Goal: Task Accomplishment & Management: Complete application form

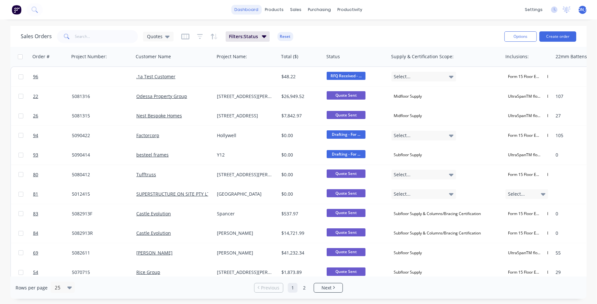
click at [257, 11] on link "dashboard" at bounding box center [246, 10] width 30 height 10
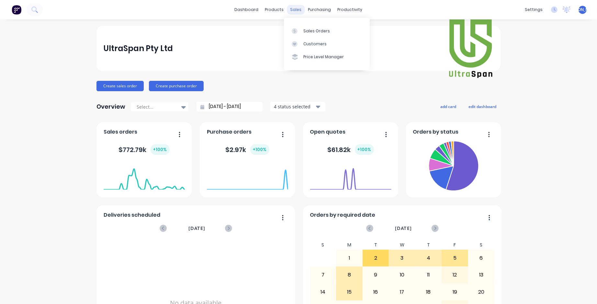
click at [295, 10] on div "sales" at bounding box center [296, 10] width 18 height 10
click at [297, 28] on div "Sales Orders" at bounding box center [316, 31] width 27 height 6
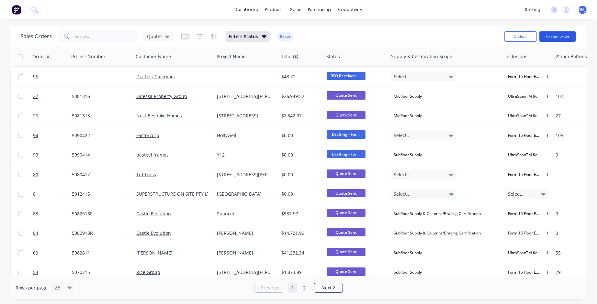
click at [297, 36] on button "Create order" at bounding box center [557, 36] width 37 height 10
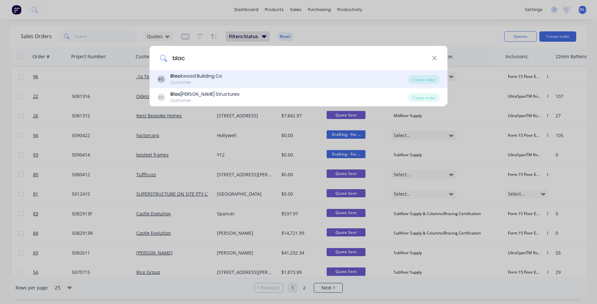
type input "blac"
click at [178, 83] on div "Customer" at bounding box center [196, 83] width 52 height 6
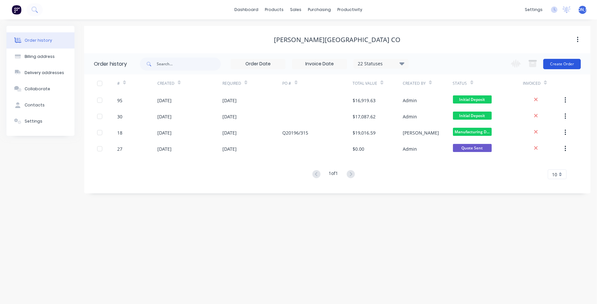
click at [297, 62] on button "Create Order" at bounding box center [562, 64] width 38 height 10
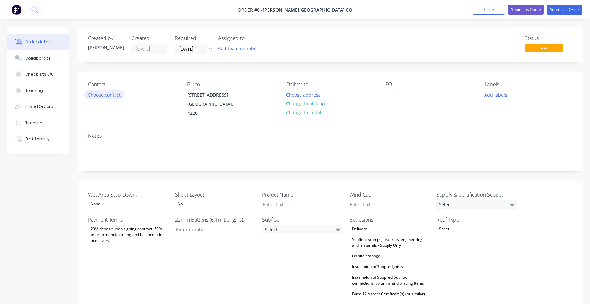
click at [105, 95] on button "Choose contact" at bounding box center [104, 94] width 40 height 9
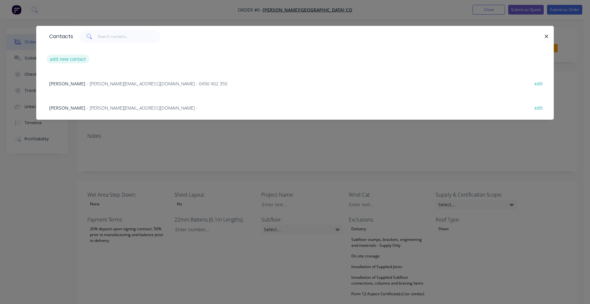
click at [68, 59] on button "add new contact" at bounding box center [68, 59] width 43 height 9
select select "AU"
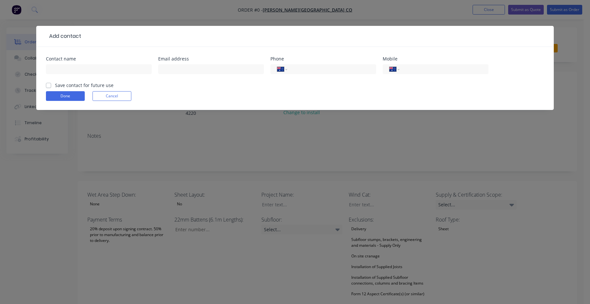
click at [55, 85] on label "Save contact for future use" at bounding box center [84, 85] width 59 height 7
click at [48, 85] on input "Save contact for future use" at bounding box center [48, 85] width 5 height 6
checkbox input "true"
click at [171, 70] on input "text" at bounding box center [211, 69] width 106 height 10
click at [119, 70] on input "text" at bounding box center [99, 69] width 106 height 10
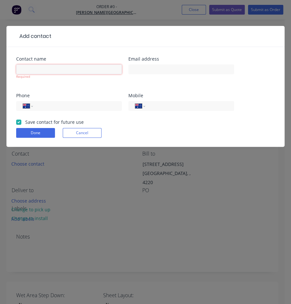
click at [71, 71] on input "text" at bounding box center [69, 69] width 106 height 10
type input "[PERSON_NAME]"
click at [147, 70] on input "text" at bounding box center [182, 69] width 106 height 10
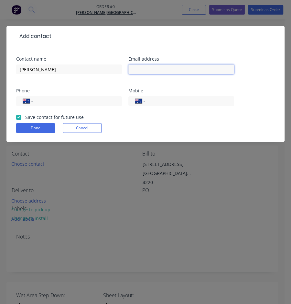
click at [156, 70] on input "text" at bounding box center [182, 69] width 106 height 10
paste input "[EMAIL_ADDRESS][DOMAIN_NAME]"
type input "[EMAIL_ADDRESS][DOMAIN_NAME]"
click at [161, 100] on input "tel" at bounding box center [189, 100] width 78 height 7
paste input "0415 539 615"
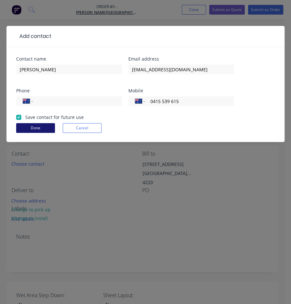
type input "0415 539 615"
click at [43, 124] on button "Done" at bounding box center [35, 128] width 39 height 10
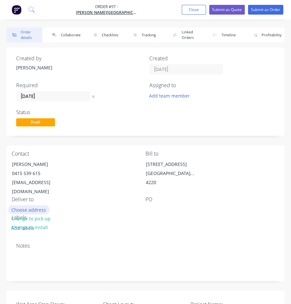
click at [41, 205] on button "Choose address" at bounding box center [28, 209] width 41 height 9
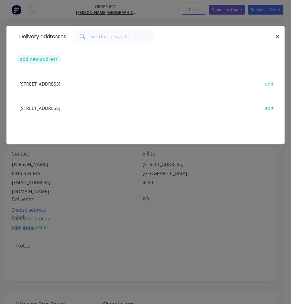
click at [46, 59] on button "add new address" at bounding box center [39, 59] width 44 height 9
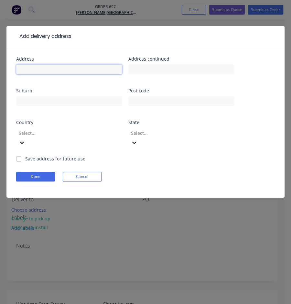
click at [37, 65] on input "text" at bounding box center [69, 69] width 106 height 10
type input "37 Beverley Cres"
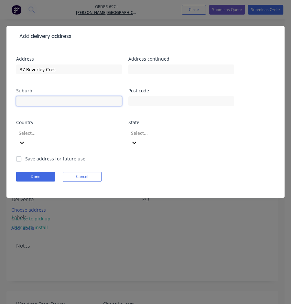
click at [75, 103] on input "text" at bounding box center [69, 101] width 106 height 10
type input "Broadbeach Waters"
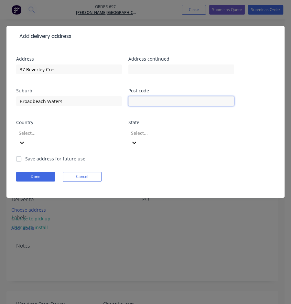
click at [183, 101] on input "text" at bounding box center [182, 101] width 106 height 10
type input "4218"
click at [59, 134] on div at bounding box center [64, 133] width 93 height 8
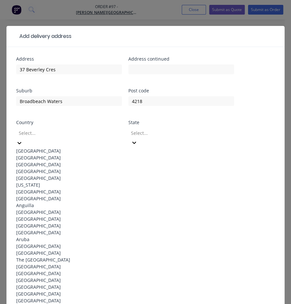
click at [51, 148] on div "Australia" at bounding box center [69, 150] width 106 height 7
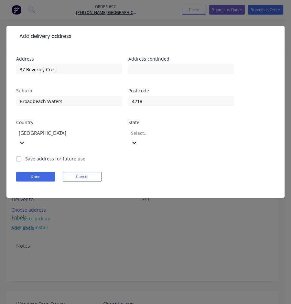
click at [166, 135] on div at bounding box center [176, 133] width 93 height 8
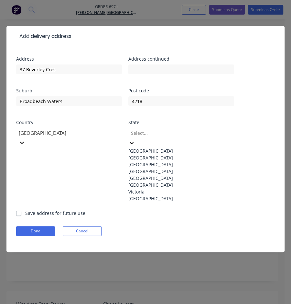
click at [164, 174] on div "Queensland" at bounding box center [182, 171] width 106 height 7
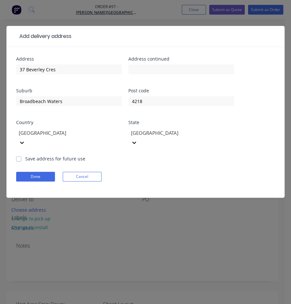
click at [51, 155] on label "Save address for future use" at bounding box center [55, 158] width 60 height 7
click at [21, 155] on input "Save address for future use" at bounding box center [18, 158] width 5 height 6
checkbox input "true"
click at [47, 172] on button "Done" at bounding box center [35, 177] width 39 height 10
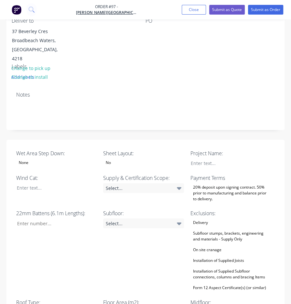
scroll to position [177, 0]
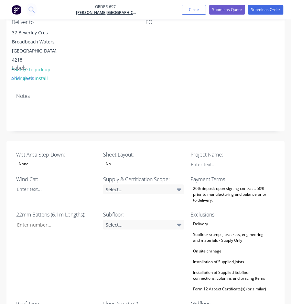
click at [47, 175] on label "Wind Cat:" at bounding box center [56, 179] width 81 height 8
click at [47, 184] on div at bounding box center [52, 188] width 81 height 9
click at [68, 160] on div "None" at bounding box center [56, 164] width 81 height 8
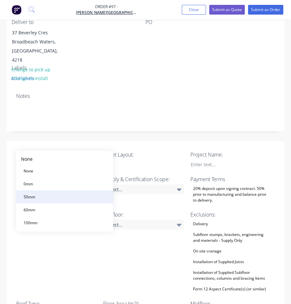
click at [42, 195] on button "50mm" at bounding box center [64, 196] width 97 height 13
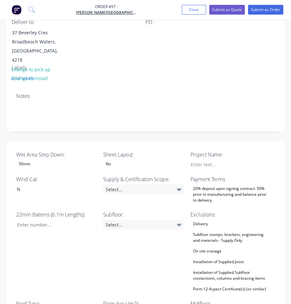
click at [144, 160] on div "No" at bounding box center [143, 164] width 81 height 8
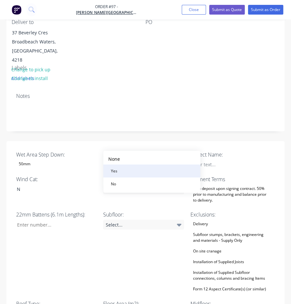
click at [122, 168] on button "Yes" at bounding box center [151, 170] width 97 height 13
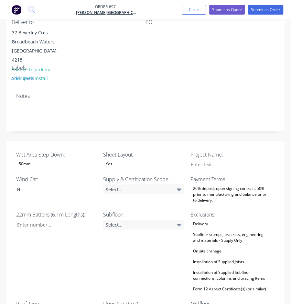
click at [44, 175] on label "Wind Cat:" at bounding box center [56, 179] width 81 height 8
click at [51, 175] on label "Wind Cat:" at bounding box center [56, 179] width 81 height 8
click at [78, 175] on label "Wind Cat:" at bounding box center [56, 179] width 81 height 8
click at [45, 184] on div "N" at bounding box center [52, 188] width 81 height 9
click at [149, 184] on div "Select..." at bounding box center [143, 189] width 81 height 10
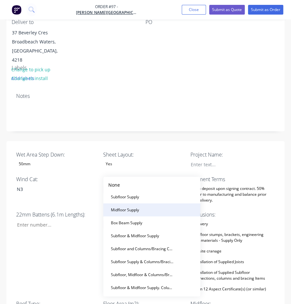
click at [140, 207] on div "Midfloor Supply" at bounding box center [124, 209] width 33 height 8
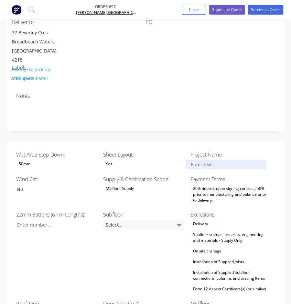
click at [232, 160] on div at bounding box center [226, 164] width 81 height 9
click at [234, 184] on div "20% deposit upon signing contract. 50% prior to manufacturing and balance prior…" at bounding box center [230, 194] width 81 height 20
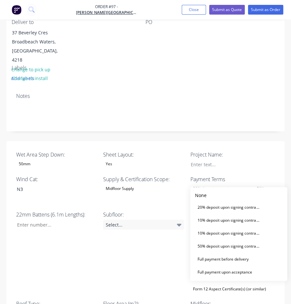
click at [234, 184] on div "20% deposit upon signing contract. 50% prior to manufacturing and balance prior…" at bounding box center [230, 194] width 81 height 20
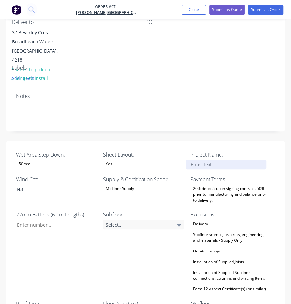
click at [231, 160] on div at bounding box center [226, 164] width 81 height 9
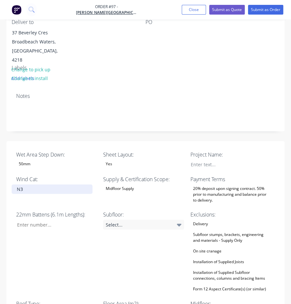
click at [58, 184] on div "N3" at bounding box center [52, 188] width 81 height 9
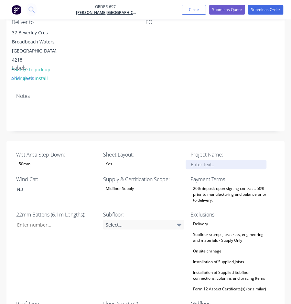
click at [240, 160] on div at bounding box center [226, 164] width 81 height 9
click at [199, 160] on div "MMacKay" at bounding box center [226, 164] width 81 height 9
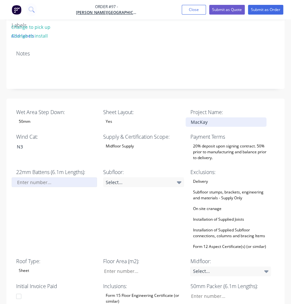
scroll to position [219, 0]
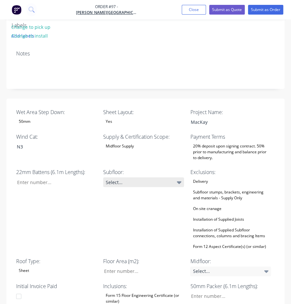
click at [166, 177] on div "Select..." at bounding box center [143, 182] width 81 height 10
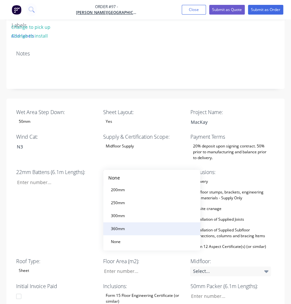
click at [162, 226] on button "360mm" at bounding box center [151, 228] width 97 height 13
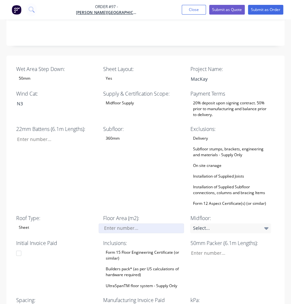
click at [158, 223] on input "Wet Area Step Down:" at bounding box center [141, 228] width 85 height 10
click at [141, 223] on input "129" at bounding box center [141, 228] width 85 height 10
click at [199, 239] on div "50mm Packer (6.1m Lengths):" at bounding box center [230, 264] width 81 height 50
click at [135, 223] on input "133" at bounding box center [141, 228] width 85 height 10
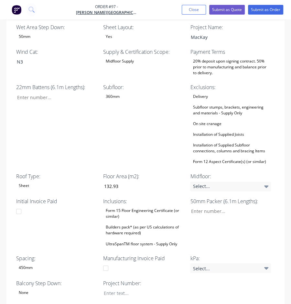
click at [71, 215] on div "Initial Invoice Paid" at bounding box center [56, 222] width 81 height 50
type input "133"
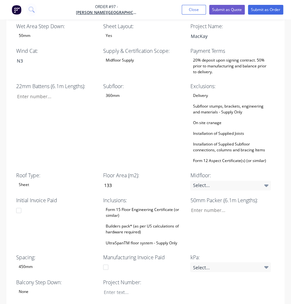
scroll to position [306, 0]
click at [141, 238] on div "UltraSpanTM floor system - Supply Only" at bounding box center [141, 242] width 77 height 8
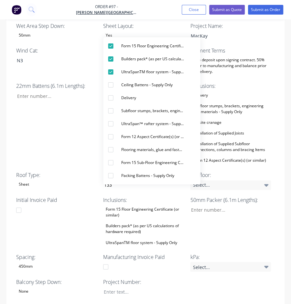
click at [141, 238] on div "UltraSpanTM floor system - Supply Only" at bounding box center [141, 242] width 77 height 8
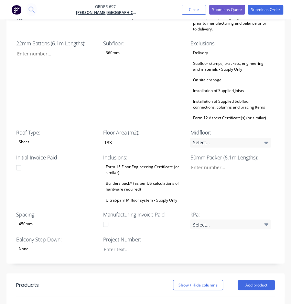
scroll to position [348, 0]
click at [155, 162] on div "Form 15 Floor Engineering Certificate (or similar)" at bounding box center [143, 169] width 81 height 14
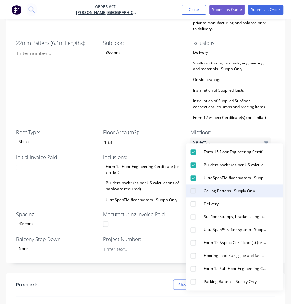
click at [195, 192] on div "button" at bounding box center [193, 190] width 13 height 13
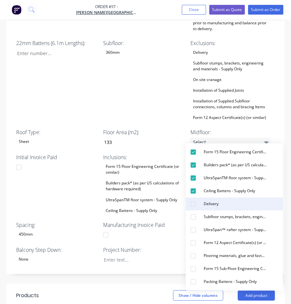
click at [195, 202] on div "button" at bounding box center [193, 203] width 13 height 13
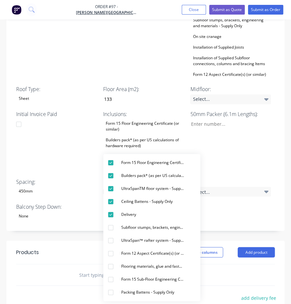
scroll to position [392, 0]
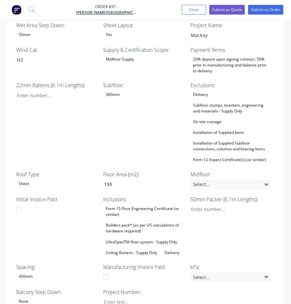
scroll to position [306, 0]
click at [245, 156] on div "Form 12 Aspect Certificate(s) (or similar)" at bounding box center [229, 160] width 78 height 8
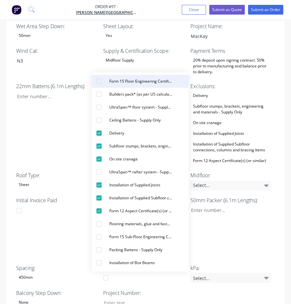
scroll to position [306, 0]
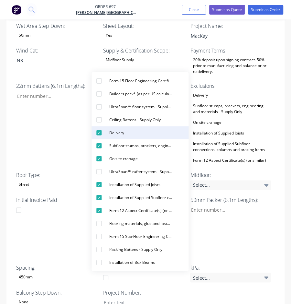
click at [99, 133] on div "button" at bounding box center [99, 132] width 13 height 13
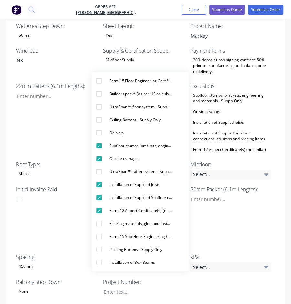
click at [224, 136] on div "Wet Area Step Down: 50mm Sheet Layout: Yes Project Name: MacKay Wind Cat: N3 Su…" at bounding box center [145, 158] width 278 height 293
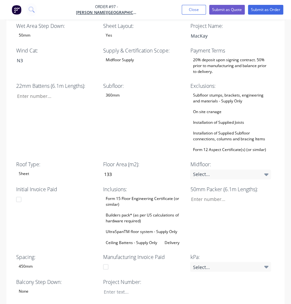
click at [214, 145] on div "Form 12 Aspect Certificate(s) (or similar)" at bounding box center [229, 149] width 78 height 8
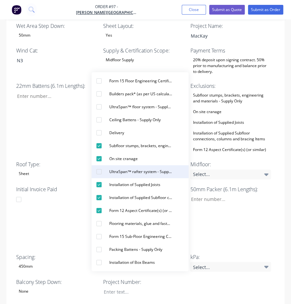
click at [98, 173] on div "button" at bounding box center [99, 171] width 13 height 13
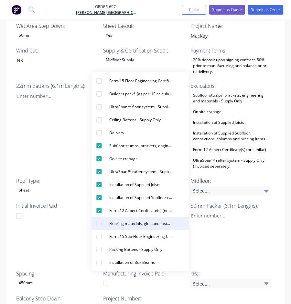
click at [100, 223] on div "button" at bounding box center [99, 223] width 13 height 13
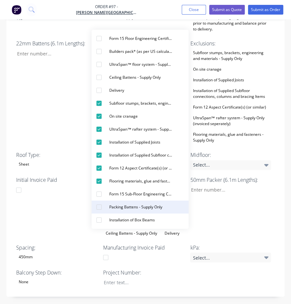
scroll to position [348, 0]
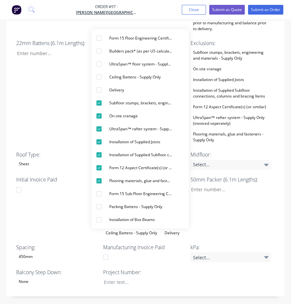
click at [249, 188] on div "50mm Packer (6.1m Lengths):" at bounding box center [230, 205] width 81 height 61
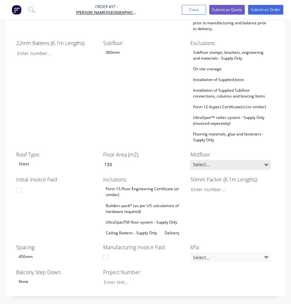
click at [269, 160] on div "Select..." at bounding box center [230, 165] width 81 height 10
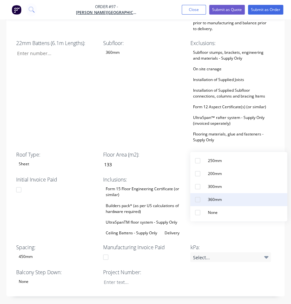
click at [232, 199] on button "360mm" at bounding box center [238, 199] width 97 height 13
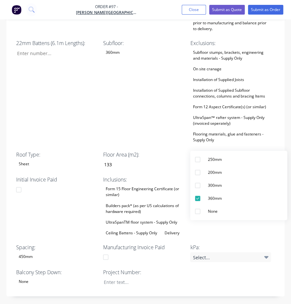
click at [159, 243] on div "Wet Area Step Down: 50mm Sheet Layout: Yes Project Name: MacKay Wind Cat: N3 Su…" at bounding box center [145, 133] width 278 height 326
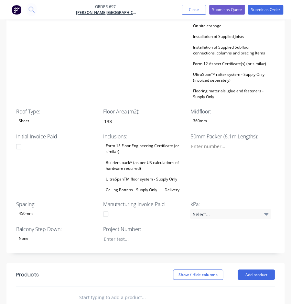
scroll to position [392, 0]
click at [224, 208] on div "Select..." at bounding box center [230, 213] width 81 height 10
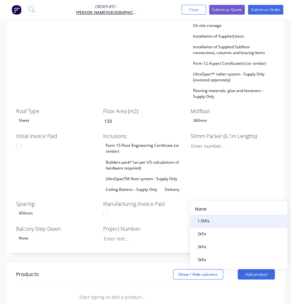
click at [213, 220] on button "1.5kPa" at bounding box center [238, 220] width 97 height 13
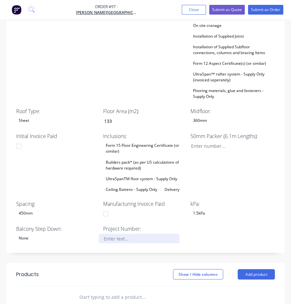
click at [132, 233] on div at bounding box center [139, 237] width 81 height 9
click at [48, 233] on div "None" at bounding box center [56, 237] width 81 height 8
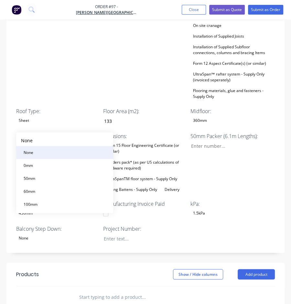
click at [50, 152] on button "None" at bounding box center [64, 152] width 97 height 13
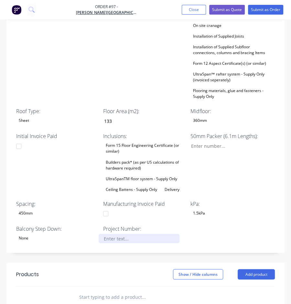
click at [146, 233] on div at bounding box center [139, 237] width 81 height 9
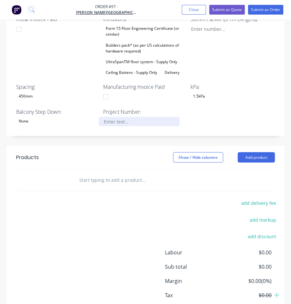
scroll to position [509, 0]
click at [81, 173] on input "text" at bounding box center [127, 179] width 97 height 13
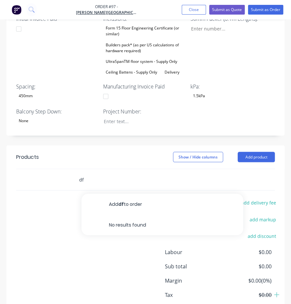
type input "d"
type input "t"
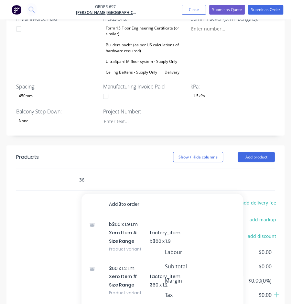
type input "3"
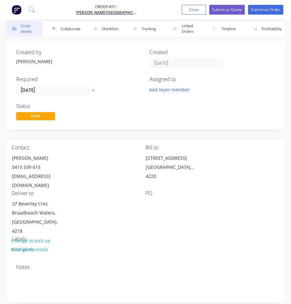
scroll to position [0, 0]
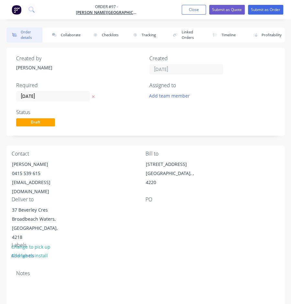
click at [179, 88] on div "Assigned to" at bounding box center [213, 85] width 126 height 6
click at [179, 91] on button "Add team member" at bounding box center [170, 95] width 48 height 9
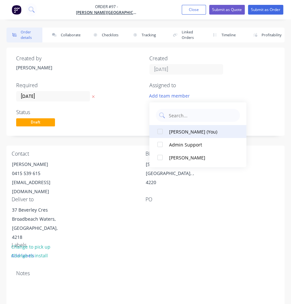
click at [194, 130] on div "Jason Ogilvy (You)" at bounding box center [201, 131] width 65 height 7
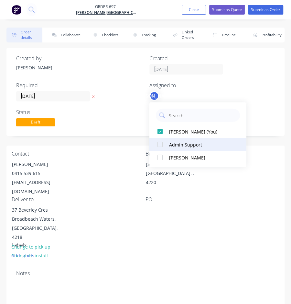
click at [188, 141] on div "Admin Support" at bounding box center [201, 144] width 65 height 7
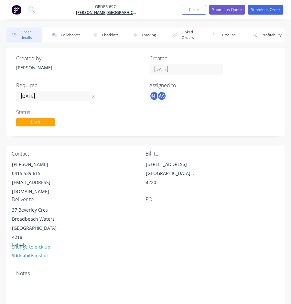
click at [245, 83] on div "Assigned to" at bounding box center [213, 85] width 126 height 6
click at [58, 95] on input "[DATE]" at bounding box center [53, 96] width 73 height 10
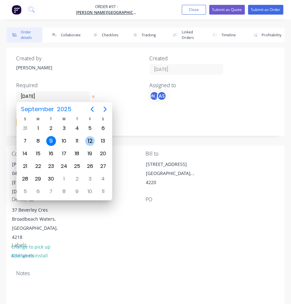
click at [89, 142] on div "12" at bounding box center [90, 141] width 10 height 10
type input "[DATE]"
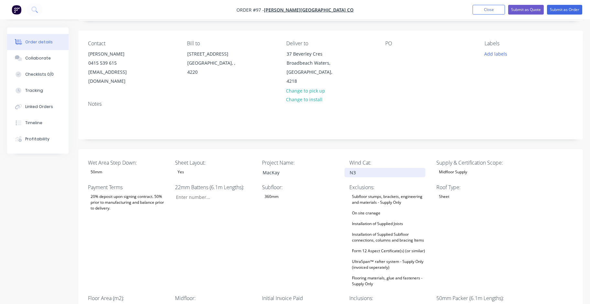
click at [297, 168] on div "N3" at bounding box center [385, 172] width 81 height 9
click at [297, 167] on div "N3" at bounding box center [385, 171] width 81 height 9
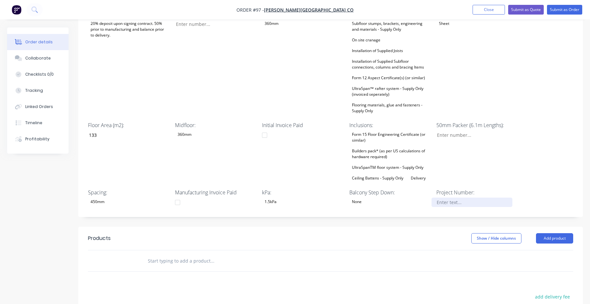
scroll to position [215, 0]
click at [297, 197] on div at bounding box center [472, 201] width 81 height 9
click at [40, 58] on div "Collaborate" at bounding box center [38, 58] width 26 height 6
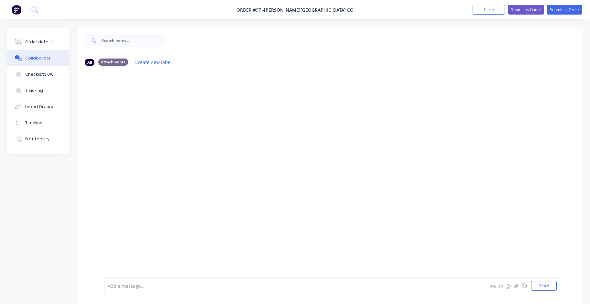
click at [110, 62] on div "Attachments" at bounding box center [113, 62] width 30 height 7
click at [118, 49] on div "All Attachments Create new label" at bounding box center [331, 53] width 492 height 9
click at [297, 288] on icon "button" at bounding box center [517, 286] width 4 height 5
click at [297, 287] on icon "button" at bounding box center [517, 286] width 4 height 5
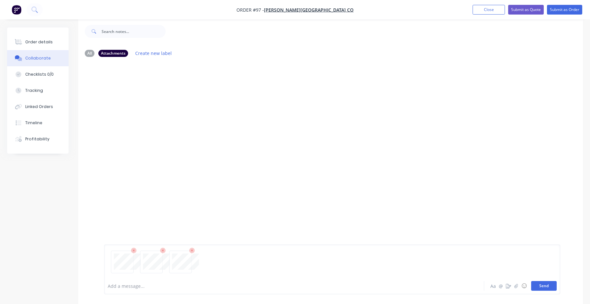
click at [297, 287] on button "Send" at bounding box center [545, 286] width 26 height 10
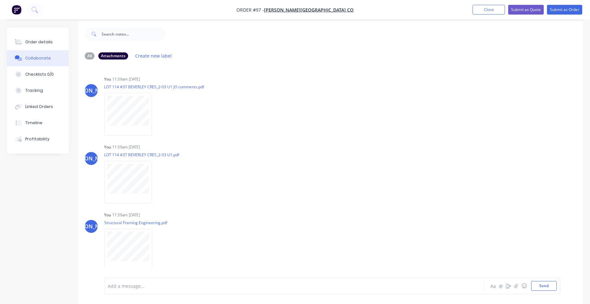
scroll to position [0, 0]
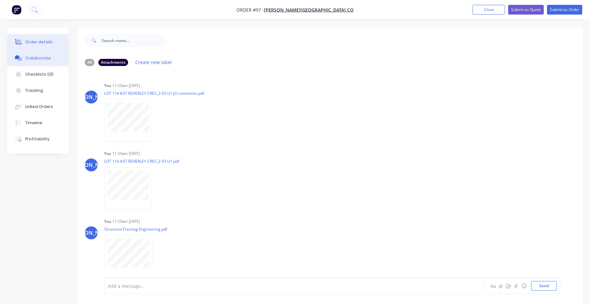
click at [44, 42] on div "Order details" at bounding box center [39, 42] width 28 height 6
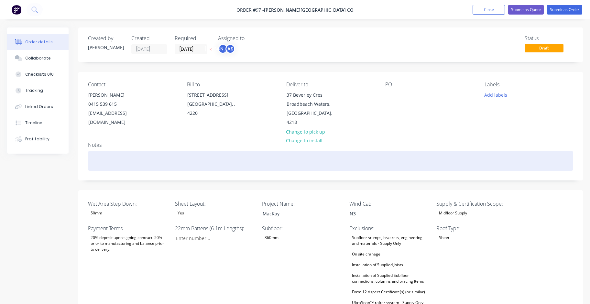
click at [109, 155] on div at bounding box center [331, 161] width 486 height 20
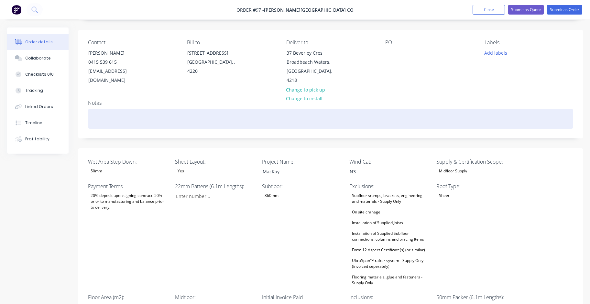
scroll to position [42, 0]
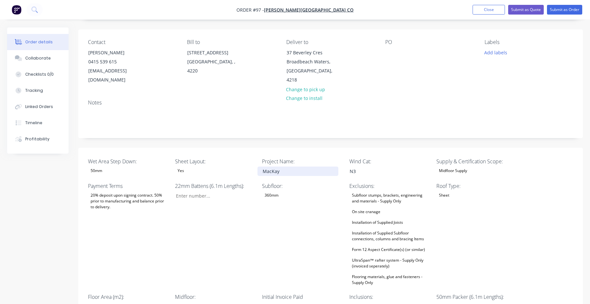
click at [289, 167] on div "MacKay" at bounding box center [298, 171] width 81 height 9
drag, startPoint x: 284, startPoint y: 164, endPoint x: 262, endPoint y: 162, distance: 21.7
click at [262, 167] on div "MacKay" at bounding box center [298, 171] width 81 height 9
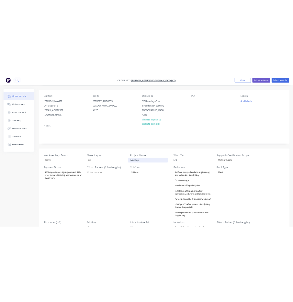
scroll to position [43, 0]
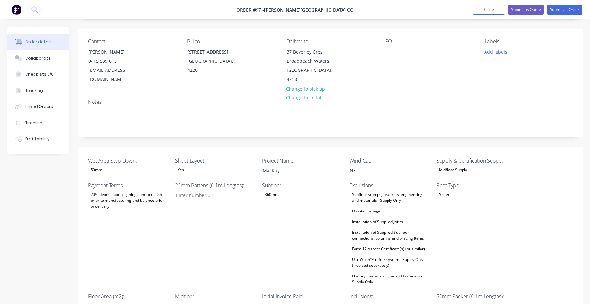
click at [297, 246] on div "Subfloor: 360mm" at bounding box center [302, 234] width 81 height 105
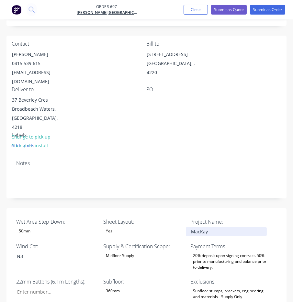
click at [219, 227] on div "MacKay" at bounding box center [226, 231] width 81 height 9
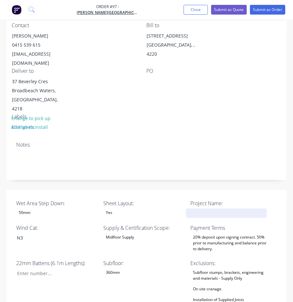
scroll to position [129, 0]
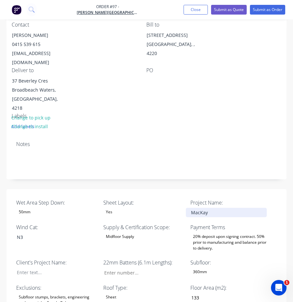
click at [222, 208] on div "MacKay" at bounding box center [226, 212] width 81 height 9
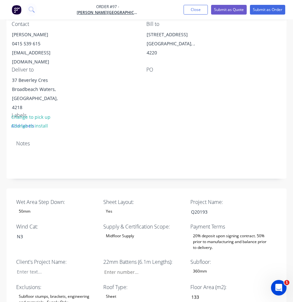
click at [250, 232] on div "20% deposit upon signing contract. 50% prior to manufacturing and balance prior…" at bounding box center [230, 242] width 81 height 20
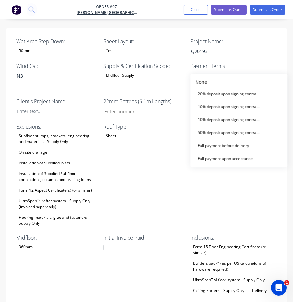
click at [180, 196] on div "Roof Type: Sheet" at bounding box center [143, 175] width 81 height 105
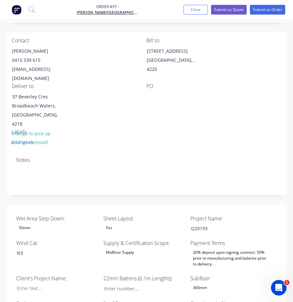
scroll to position [0, 0]
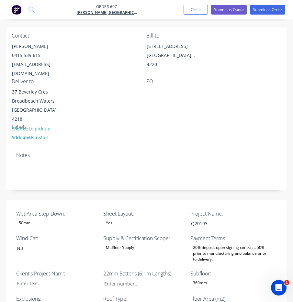
click at [204, 210] on label "Project Name:" at bounding box center [230, 214] width 81 height 8
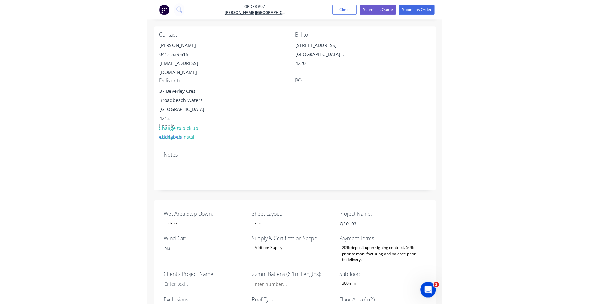
scroll to position [119, 0]
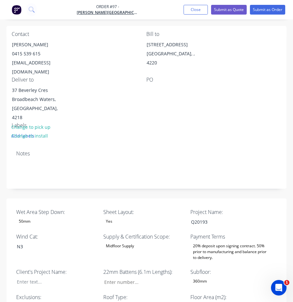
click at [205, 208] on label "Project Name:" at bounding box center [230, 212] width 81 height 8
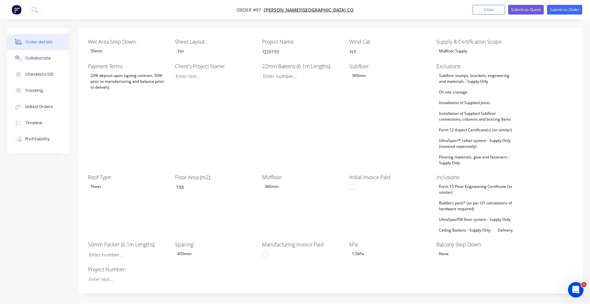
scroll to position [162, 0]
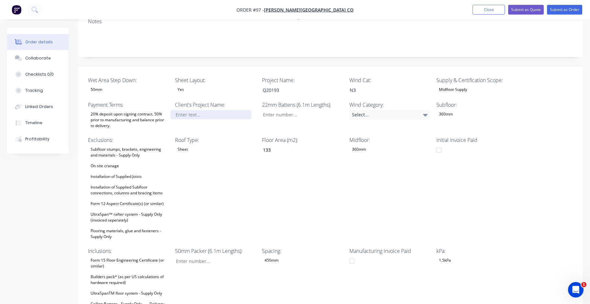
scroll to position [124, 0]
click at [215, 110] on div at bounding box center [211, 114] width 81 height 9
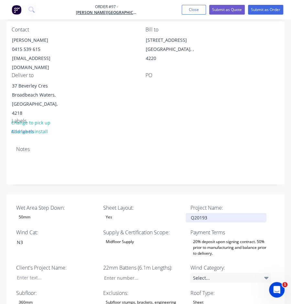
click at [232, 213] on div "Q20193" at bounding box center [226, 217] width 81 height 9
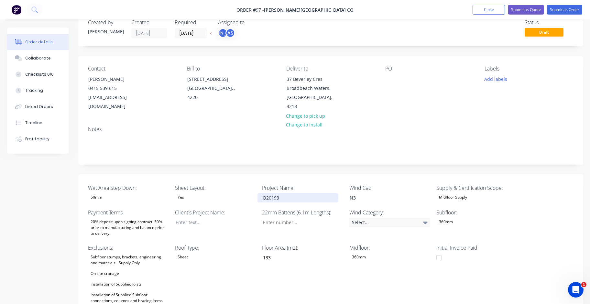
scroll to position [0, 0]
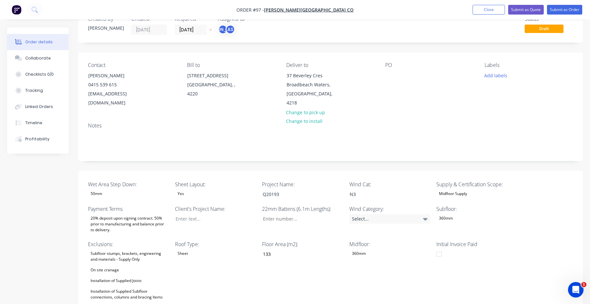
click at [321, 269] on div "Floor Area (m2): 133" at bounding box center [302, 293] width 81 height 105
click at [287, 189] on div "Q20193" at bounding box center [298, 193] width 81 height 9
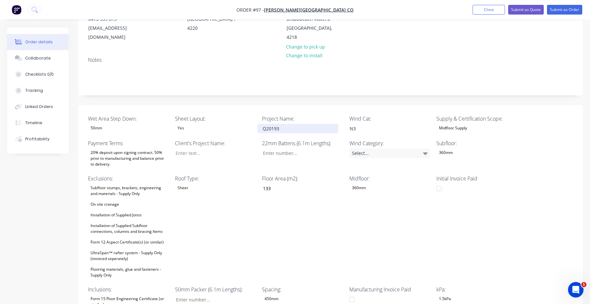
scroll to position [85, 0]
click at [207, 148] on div at bounding box center [211, 152] width 81 height 9
click at [297, 115] on label "Project Name:" at bounding box center [302, 119] width 81 height 8
click at [231, 148] on div at bounding box center [211, 152] width 81 height 9
click at [280, 115] on label "Project Name:" at bounding box center [302, 119] width 81 height 8
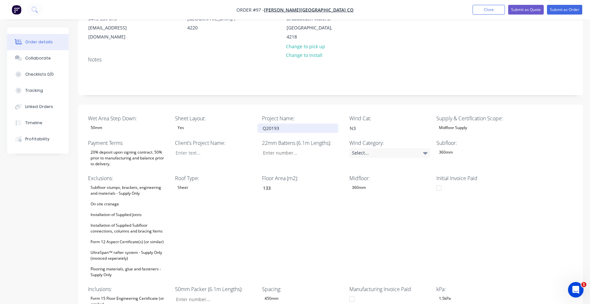
click at [283, 124] on div "Q20193" at bounding box center [298, 128] width 81 height 9
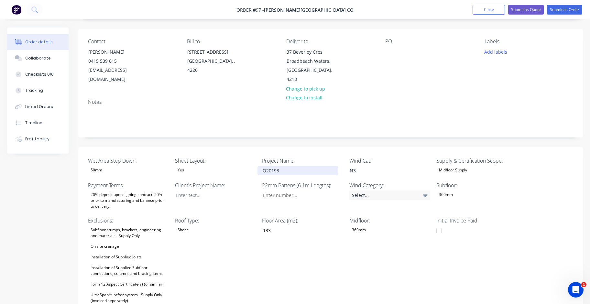
scroll to position [43, 0]
click at [203, 191] on div at bounding box center [211, 195] width 81 height 9
click at [301, 166] on div "Q20193" at bounding box center [298, 170] width 81 height 9
click at [238, 191] on div at bounding box center [211, 195] width 81 height 9
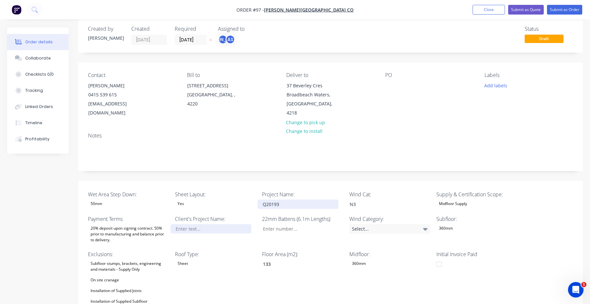
scroll to position [0, 0]
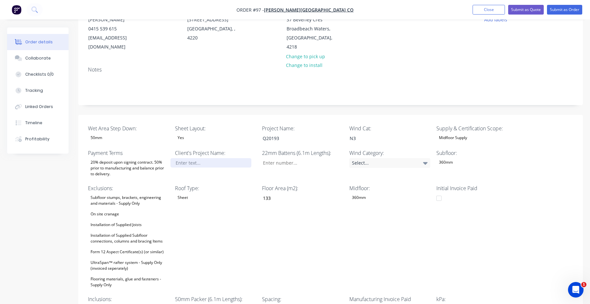
click at [207, 158] on div at bounding box center [211, 162] width 81 height 9
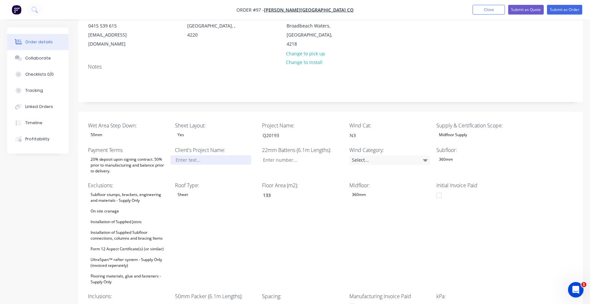
scroll to position [79, 0]
click at [213, 155] on div at bounding box center [211, 159] width 81 height 9
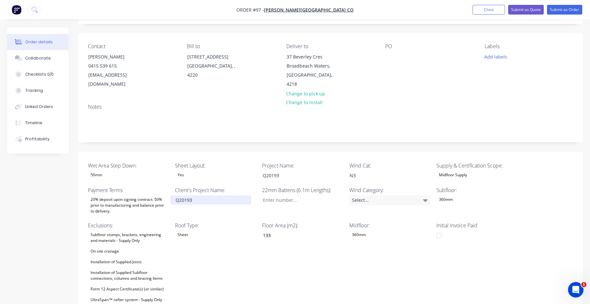
scroll to position [39, 0]
click at [292, 170] on div "Q20193" at bounding box center [298, 174] width 81 height 9
click at [273, 170] on div "Q20193" at bounding box center [298, 174] width 81 height 9
click at [284, 170] on div "Q20193" at bounding box center [298, 174] width 81 height 9
click at [273, 170] on div "Q20193" at bounding box center [298, 174] width 81 height 9
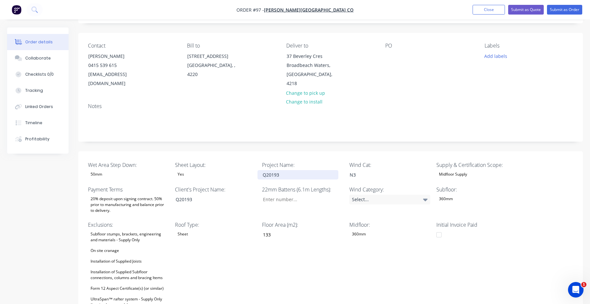
click at [283, 170] on div "Q20193" at bounding box center [298, 174] width 81 height 9
click at [272, 170] on div "Q20193" at bounding box center [298, 174] width 81 height 9
drag, startPoint x: 284, startPoint y: 164, endPoint x: 259, endPoint y: 163, distance: 24.6
click at [259, 170] on div "Q20193" at bounding box center [298, 174] width 81 height 9
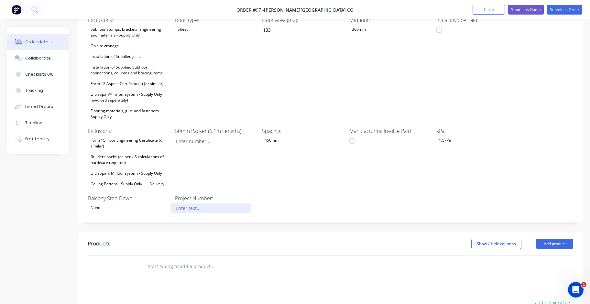
click at [201, 204] on div at bounding box center [211, 208] width 81 height 9
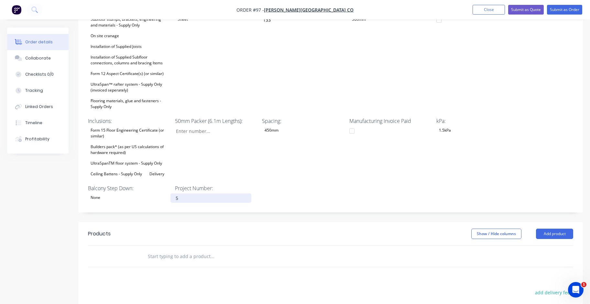
scroll to position [254, 0]
click at [308, 165] on div "Spacing: 450mm" at bounding box center [302, 147] width 81 height 61
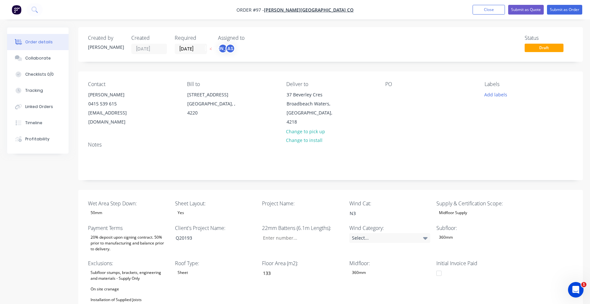
scroll to position [0, 0]
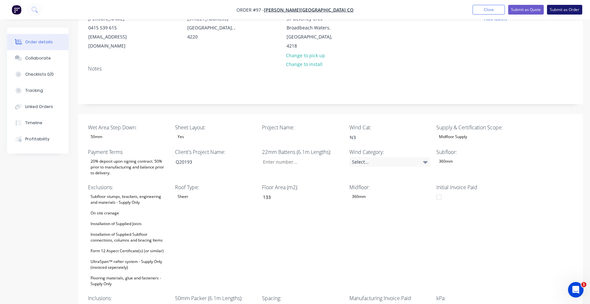
click at [570, 10] on button "Submit as Order" at bounding box center [564, 10] width 35 height 10
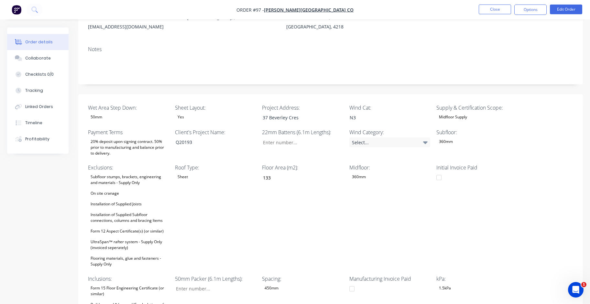
scroll to position [86, 0]
click at [308, 118] on div "37 Beverley Cres" at bounding box center [298, 117] width 81 height 9
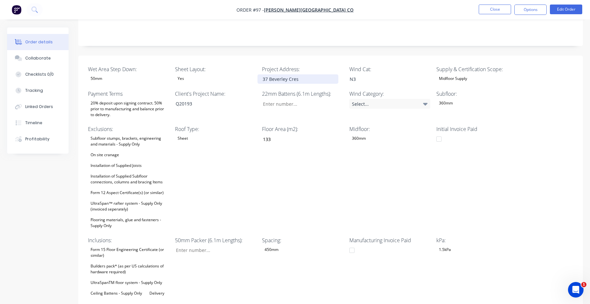
scroll to position [125, 0]
click at [424, 104] on icon at bounding box center [425, 103] width 5 height 7
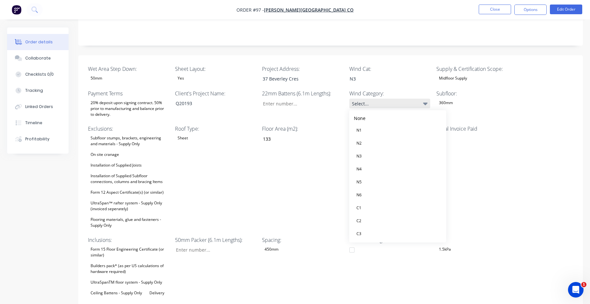
click at [424, 104] on icon at bounding box center [425, 103] width 5 height 7
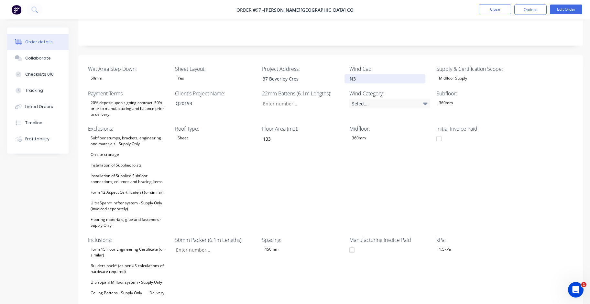
click at [411, 79] on div "N3" at bounding box center [385, 78] width 81 height 9
click at [425, 104] on icon at bounding box center [425, 104] width 5 height 3
click at [285, 180] on div "Floor Area (m2): 133" at bounding box center [302, 177] width 81 height 105
click at [421, 105] on div "Select..." at bounding box center [390, 104] width 81 height 10
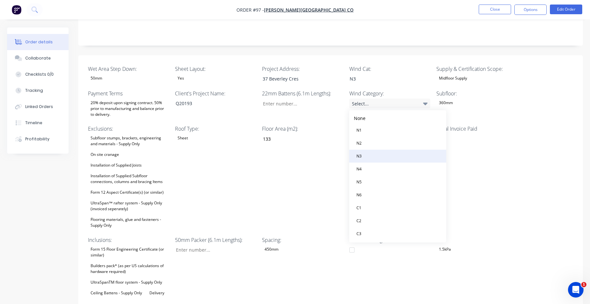
click at [387, 154] on button "N3" at bounding box center [397, 156] width 97 height 13
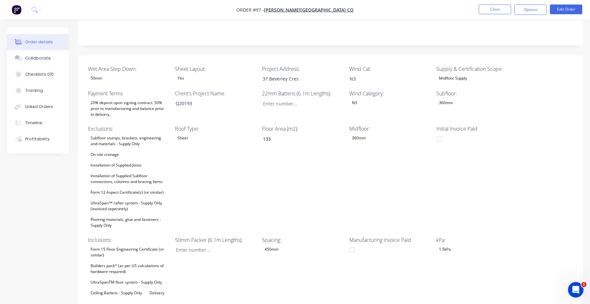
click at [298, 158] on div "Floor Area (m2): 133" at bounding box center [302, 177] width 81 height 105
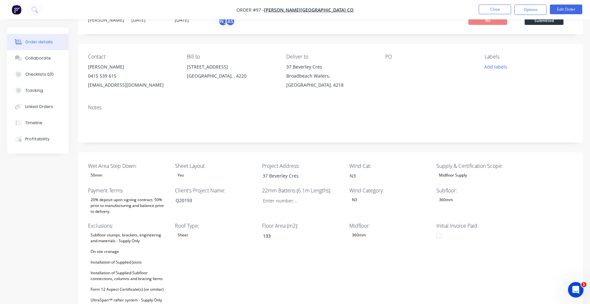
scroll to position [0, 0]
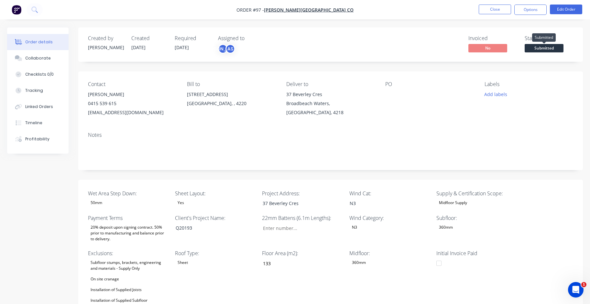
click at [549, 49] on span "Submitted" at bounding box center [544, 48] width 39 height 8
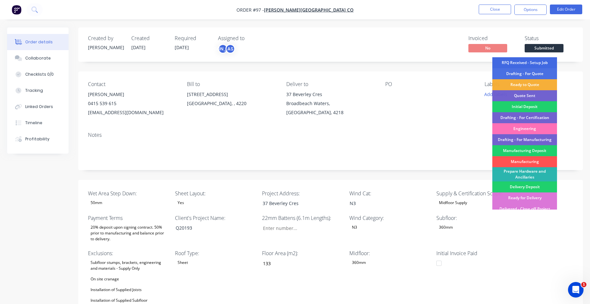
click at [521, 62] on div "RFQ Received - Setup Job" at bounding box center [525, 62] width 65 height 11
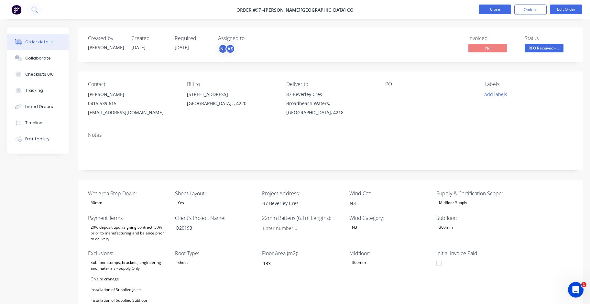
click at [496, 11] on button "Close" at bounding box center [495, 10] width 32 height 10
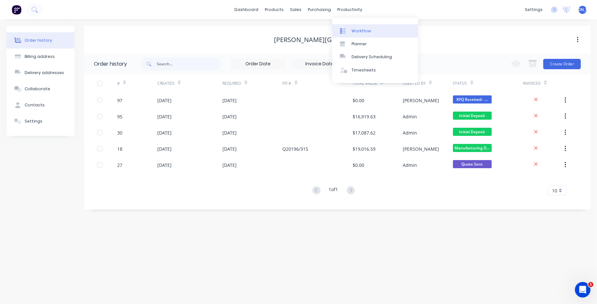
click at [367, 35] on link "Workflow" at bounding box center [375, 30] width 86 height 13
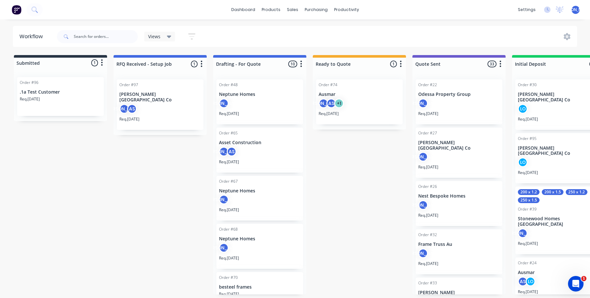
click at [169, 95] on p "[PERSON_NAME][GEOGRAPHIC_DATA] Co" at bounding box center [160, 97] width 82 height 11
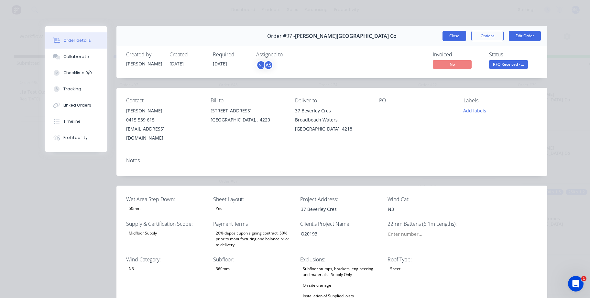
click at [454, 35] on button "Close" at bounding box center [455, 36] width 24 height 10
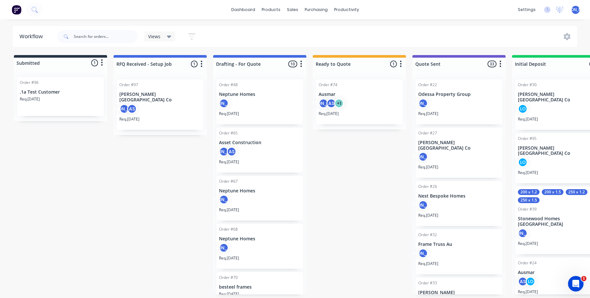
click at [168, 96] on p "[PERSON_NAME][GEOGRAPHIC_DATA] Co" at bounding box center [160, 97] width 82 height 11
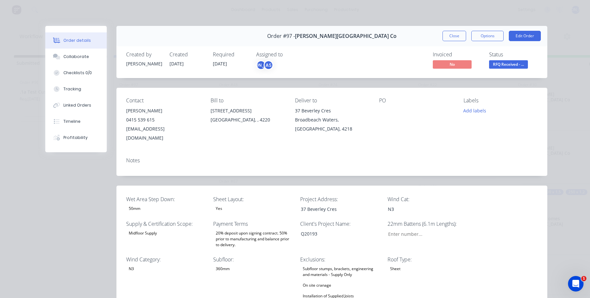
type input "133"
click at [87, 56] on button "Collaborate" at bounding box center [76, 57] width 62 height 16
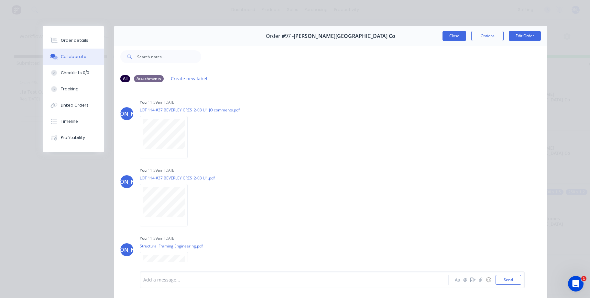
click at [453, 38] on button "Close" at bounding box center [455, 36] width 24 height 10
